Goal: Find specific page/section: Find specific page/section

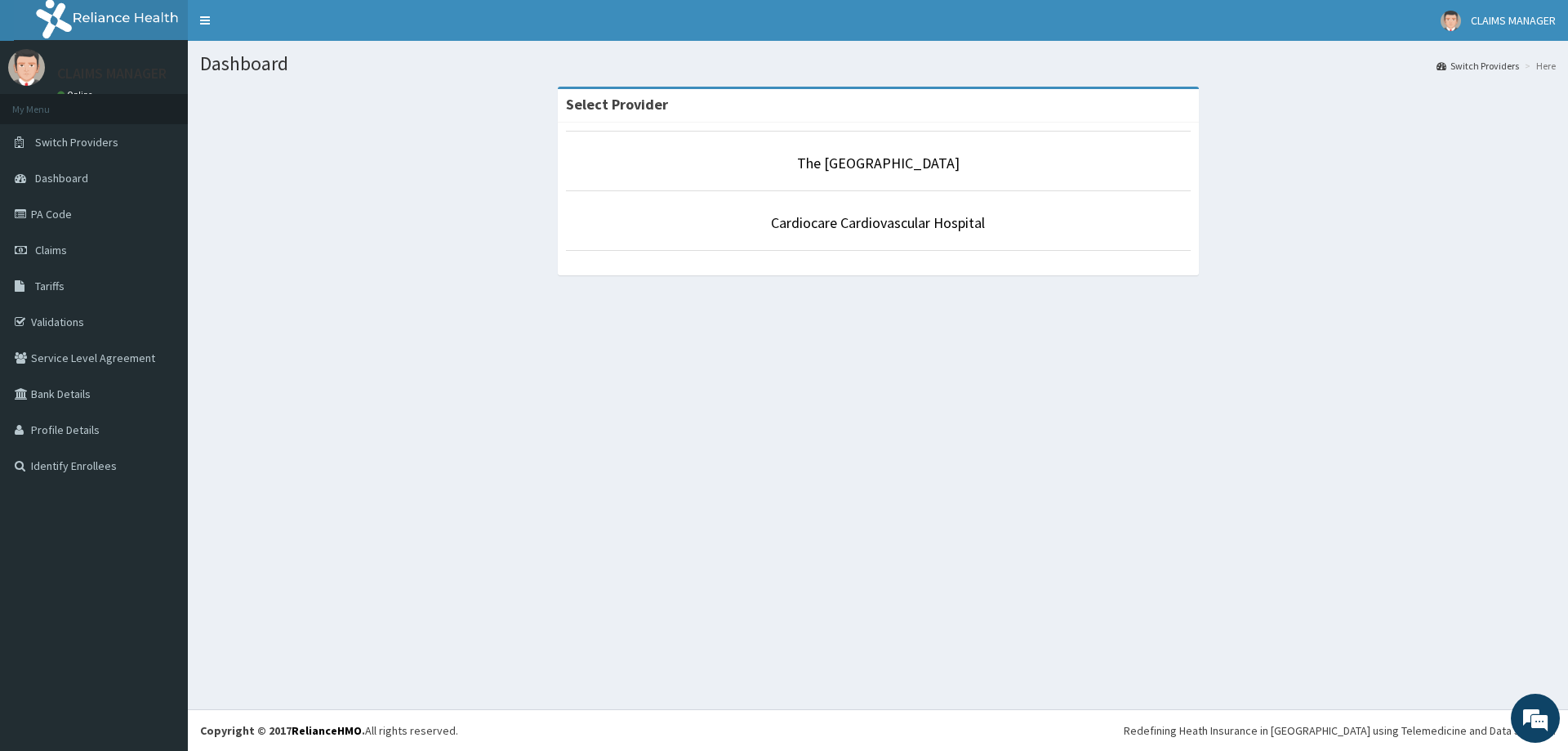
click at [849, 175] on li "The [GEOGRAPHIC_DATA]" at bounding box center [878, 161] width 625 height 61
click at [851, 169] on link "The [GEOGRAPHIC_DATA]" at bounding box center [878, 162] width 163 height 19
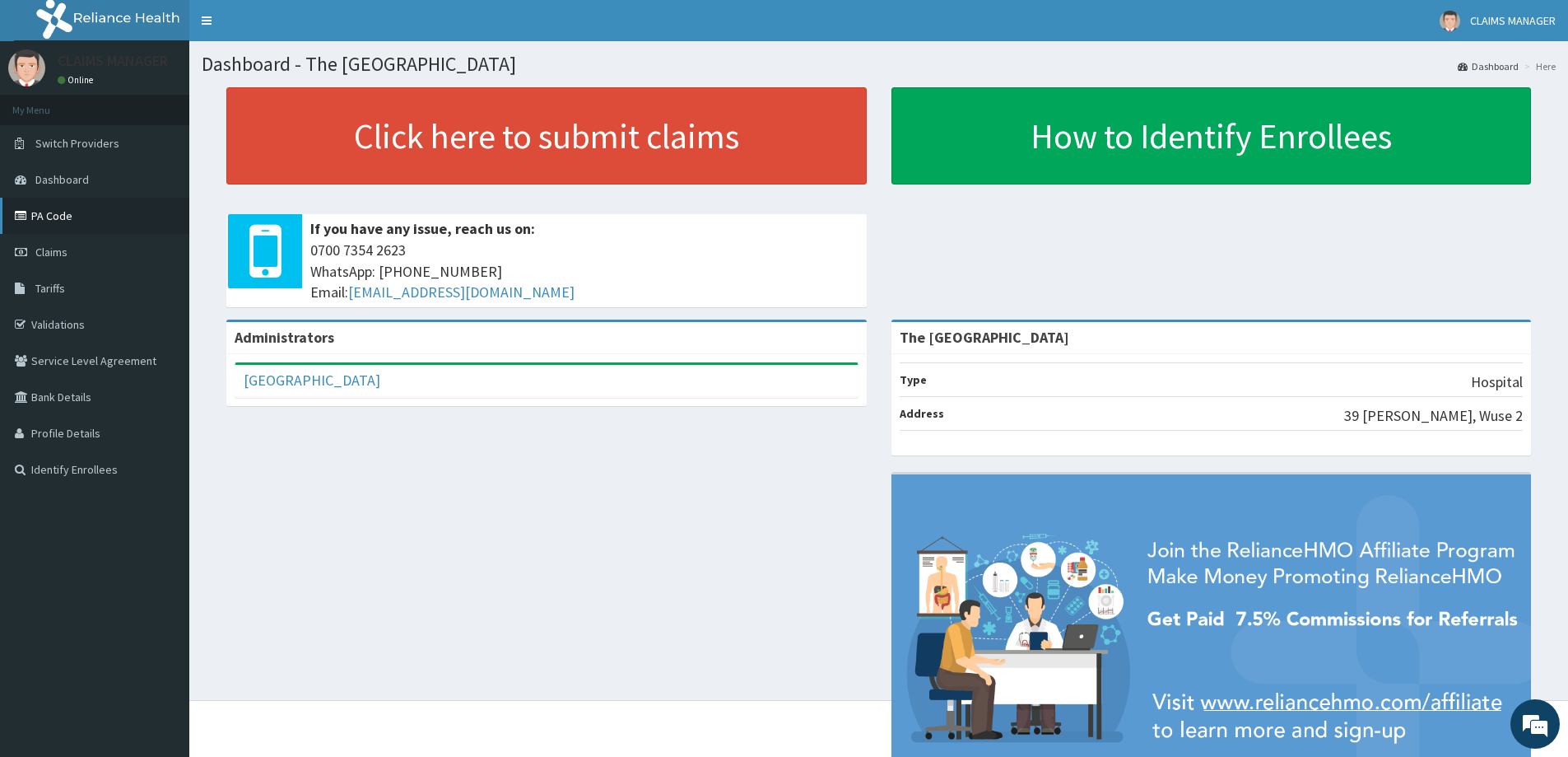
click at [66, 224] on link "PA Code" at bounding box center [94, 216] width 189 height 37
